Goal: Task Accomplishment & Management: Manage account settings

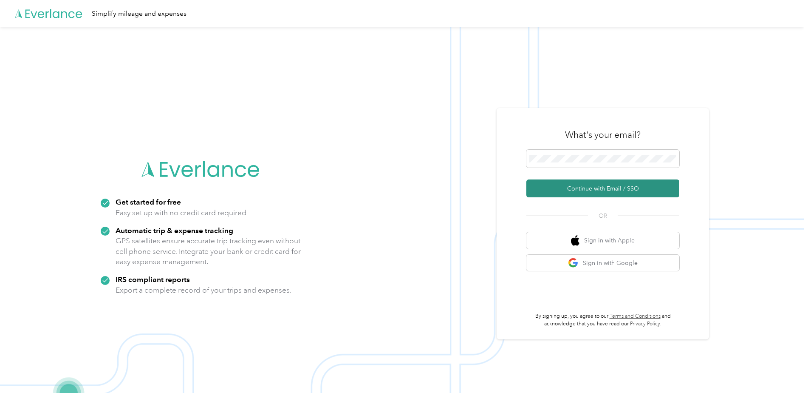
click at [603, 185] on button "Continue with Email / SSO" at bounding box center [602, 188] width 153 height 18
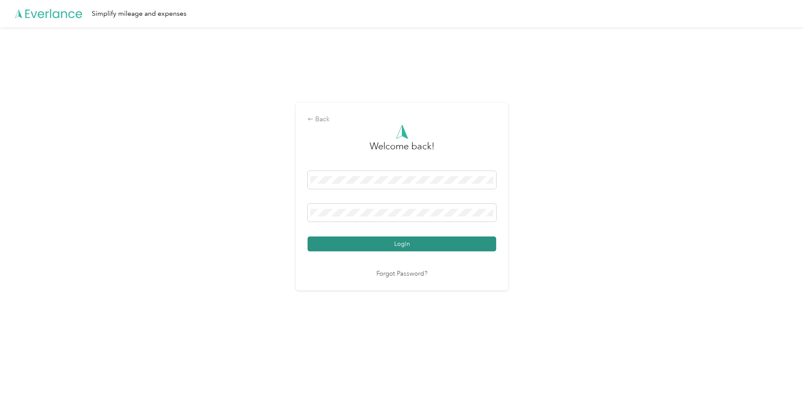
click at [409, 251] on button "Login" at bounding box center [402, 243] width 189 height 15
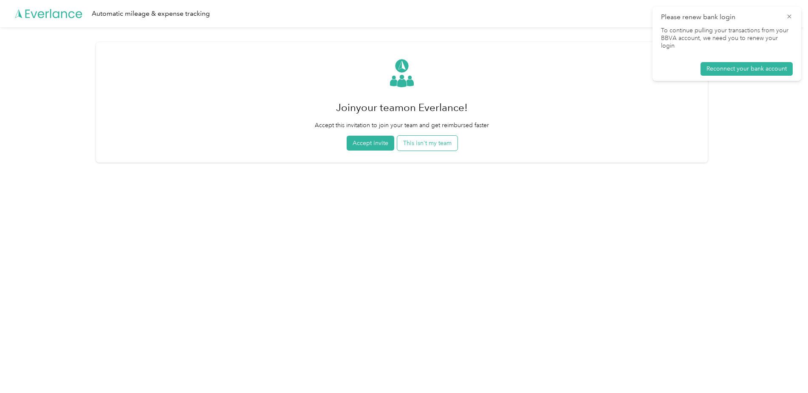
click at [435, 140] on button "This isn't my team" at bounding box center [427, 143] width 60 height 15
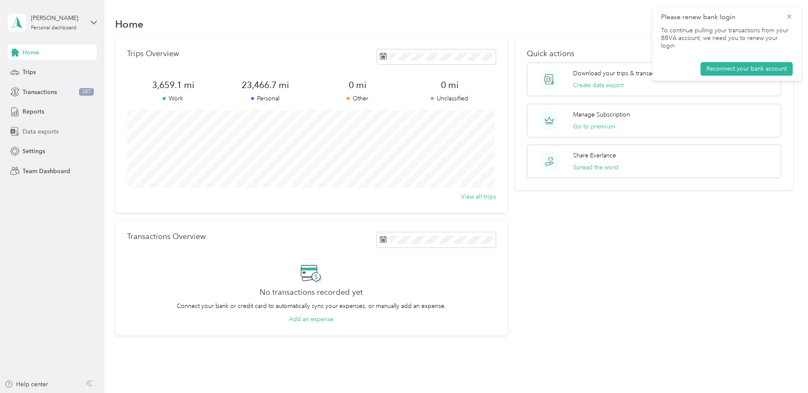
click at [36, 131] on span "Data exports" at bounding box center [41, 131] width 36 height 9
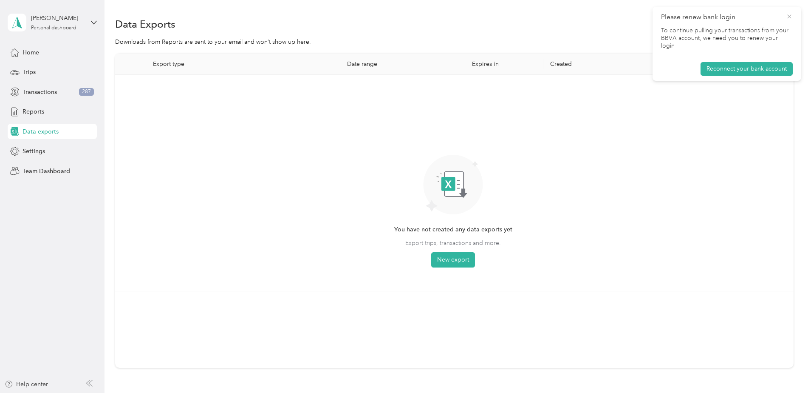
click at [787, 13] on icon at bounding box center [789, 17] width 7 height 8
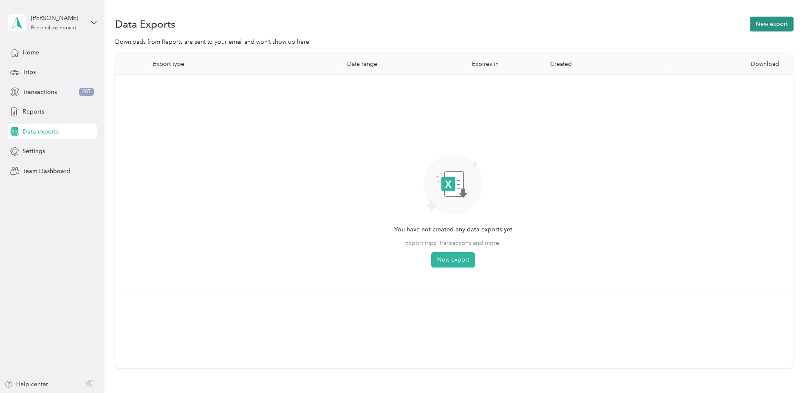
click at [770, 25] on button "New export" at bounding box center [772, 24] width 44 height 15
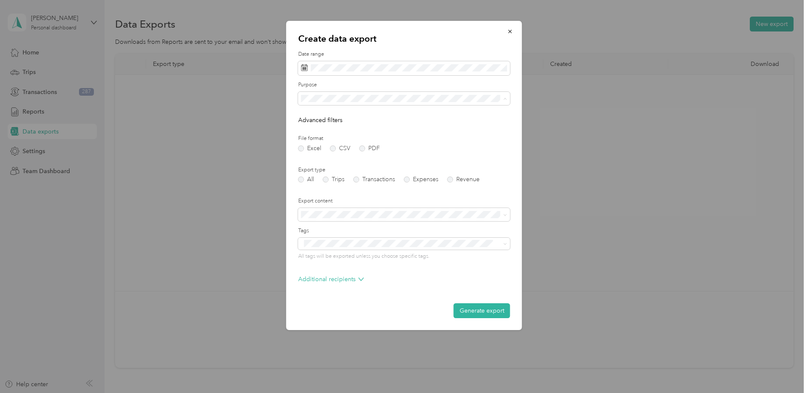
click at [318, 128] on span "Work" at bounding box center [311, 127] width 14 height 7
click at [331, 177] on label "Trips" at bounding box center [334, 179] width 22 height 6
click at [485, 311] on button "Generate export" at bounding box center [482, 310] width 57 height 15
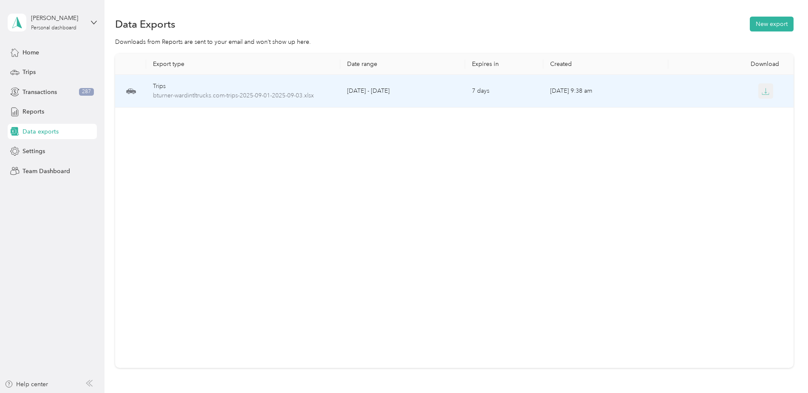
click at [767, 93] on icon "button" at bounding box center [766, 92] width 8 height 8
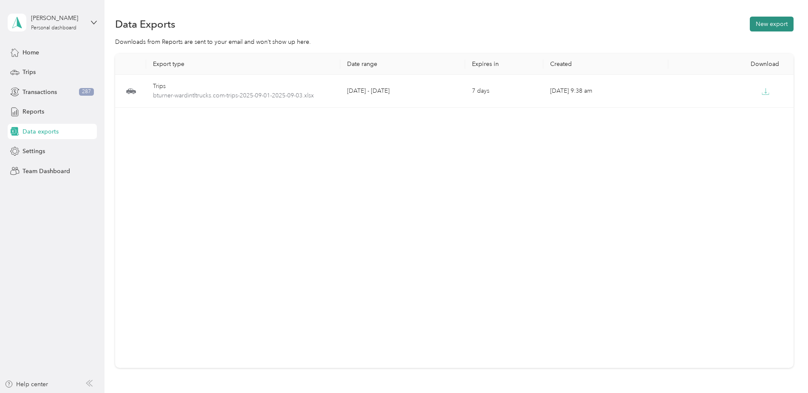
click at [767, 23] on button "New export" at bounding box center [772, 24] width 44 height 15
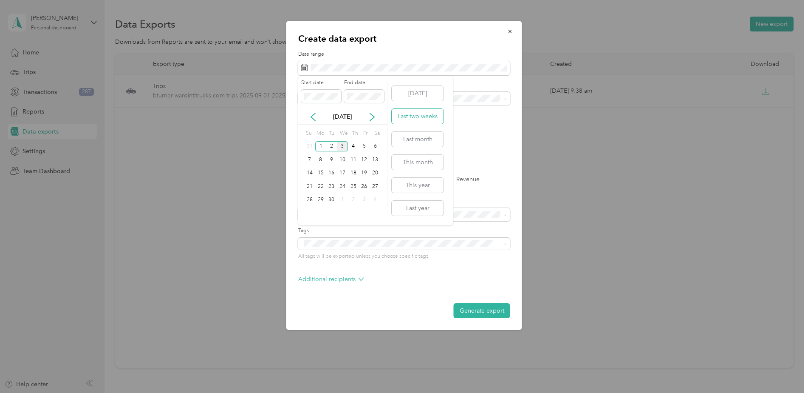
click at [407, 116] on button "Last two weeks" at bounding box center [418, 116] width 52 height 15
click at [425, 137] on button "Last month" at bounding box center [418, 139] width 52 height 15
click at [324, 161] on ol "All Work Personal [PERSON_NAME] Other Charity Medical Moving Commute" at bounding box center [404, 165] width 212 height 119
click at [335, 175] on div "Export type All Trips Transactions Expenses Revenue" at bounding box center [404, 174] width 212 height 17
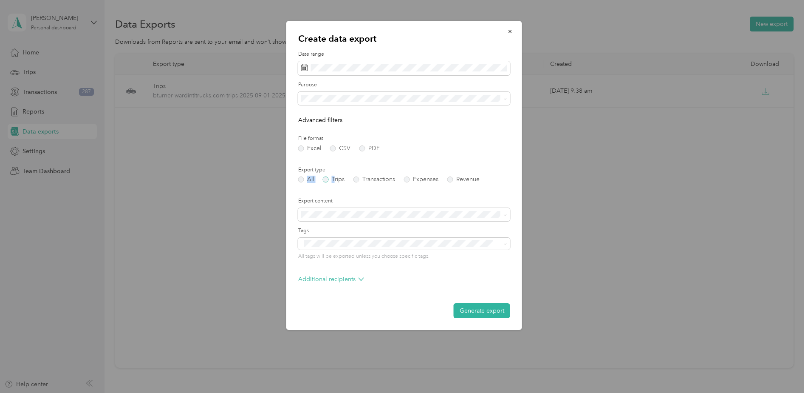
drag, startPoint x: 335, startPoint y: 175, endPoint x: 328, endPoint y: 177, distance: 7.1
click at [328, 177] on label "Trips" at bounding box center [334, 179] width 22 height 6
drag, startPoint x: 495, startPoint y: 309, endPoint x: 497, endPoint y: 313, distance: 4.4
click at [495, 309] on button "Generate export" at bounding box center [482, 310] width 57 height 15
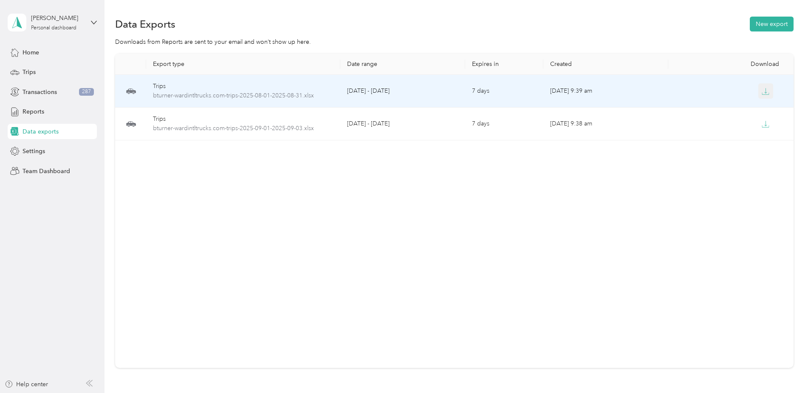
click at [766, 92] on icon "button" at bounding box center [766, 92] width 8 height 8
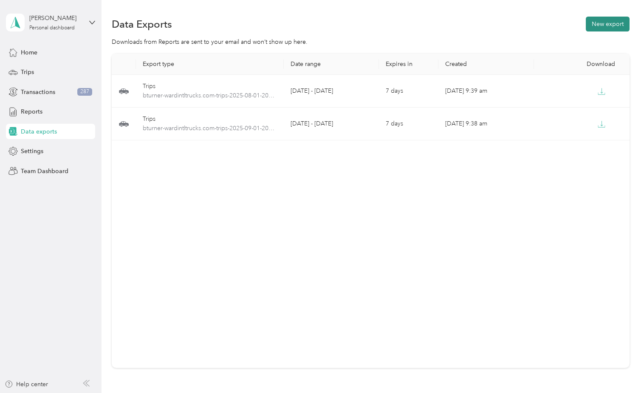
click at [603, 23] on button "New export" at bounding box center [608, 24] width 44 height 15
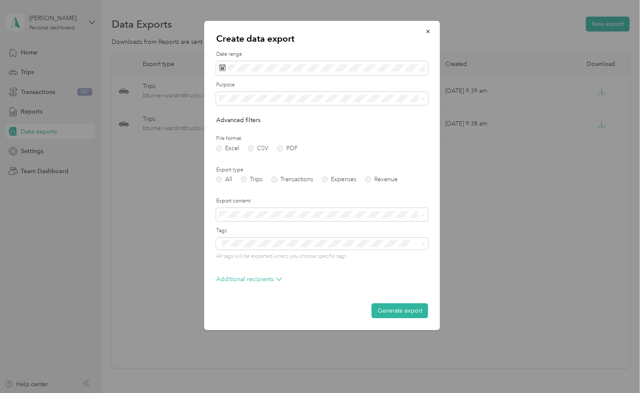
click at [256, 160] on li "[PERSON_NAME]" at bounding box center [322, 157] width 212 height 15
click at [248, 179] on label "Trips" at bounding box center [252, 179] width 22 height 6
drag, startPoint x: 265, startPoint y: 123, endPoint x: 269, endPoint y: 120, distance: 4.8
click at [268, 120] on li "Work" at bounding box center [322, 127] width 212 height 15
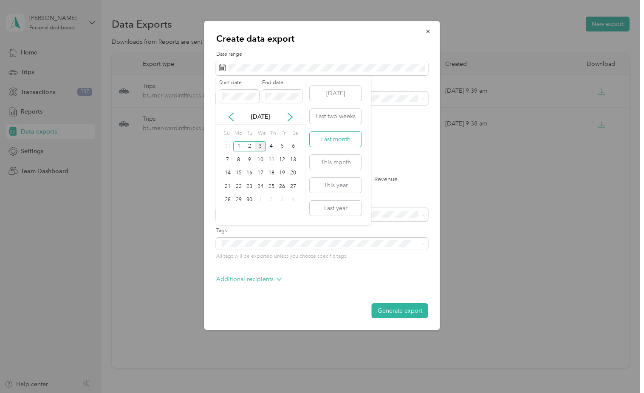
click at [336, 139] on button "Last month" at bounding box center [336, 139] width 52 height 15
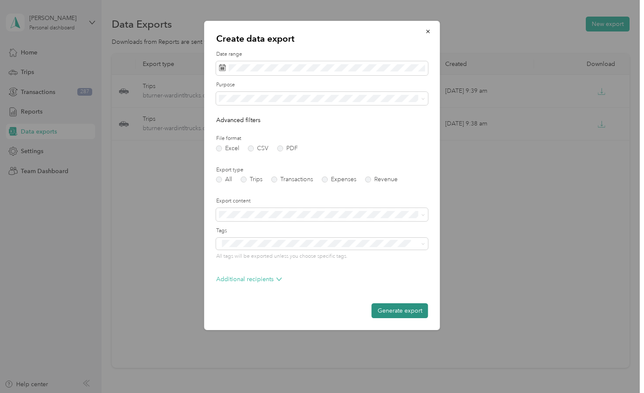
click at [396, 310] on button "Generate export" at bounding box center [400, 310] width 57 height 15
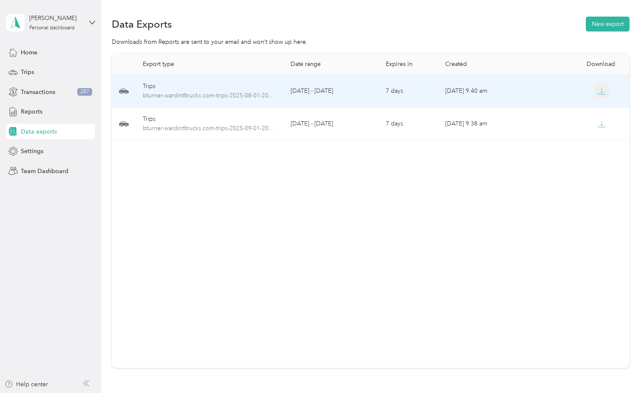
click at [600, 96] on button "button" at bounding box center [601, 90] width 15 height 15
